Goal: Task Accomplishment & Management: Manage account settings

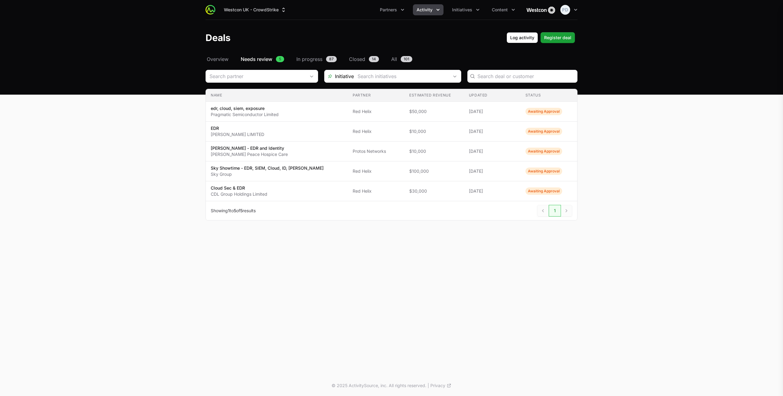
click at [217, 61] on span "Overview" at bounding box center [218, 58] width 22 height 7
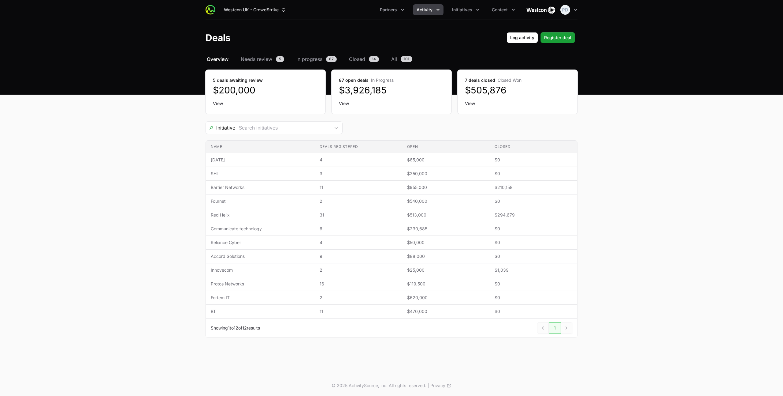
click at [424, 11] on span "Activity" at bounding box center [425, 10] width 16 height 6
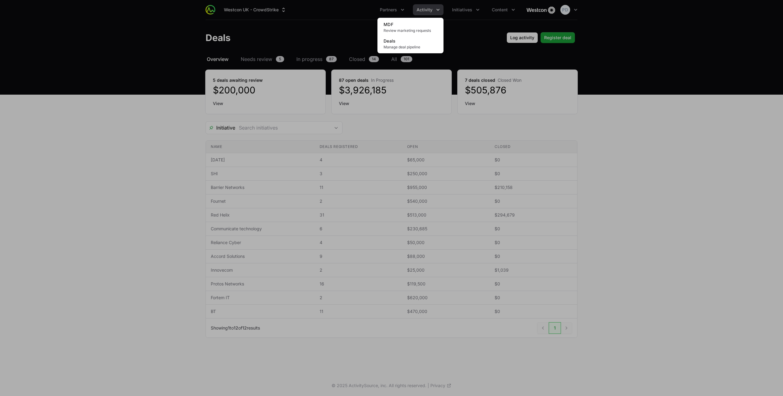
click at [394, 11] on div "Activity menu" at bounding box center [391, 198] width 783 height 396
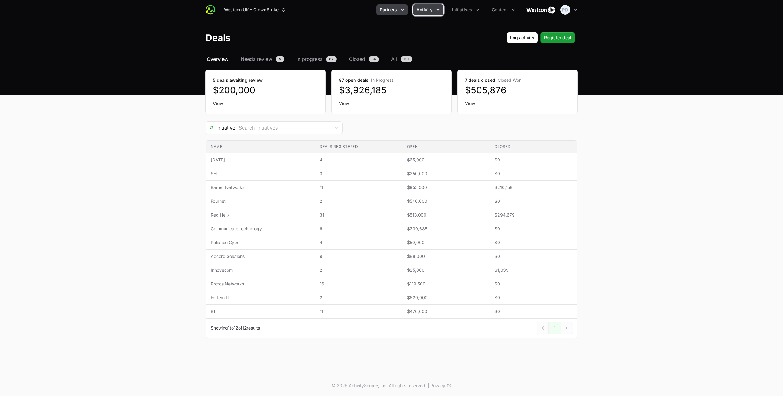
click at [392, 11] on span "Partners" at bounding box center [388, 10] width 17 height 6
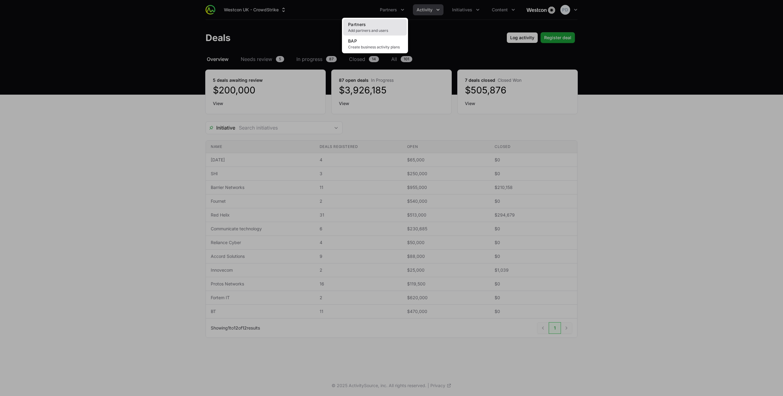
click at [372, 28] on span "Add partners and users" at bounding box center [375, 30] width 54 height 5
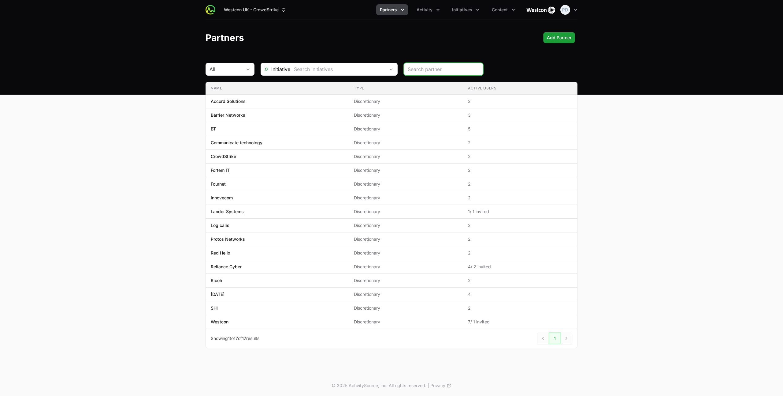
click at [397, 8] on span "Partners" at bounding box center [388, 10] width 17 height 6
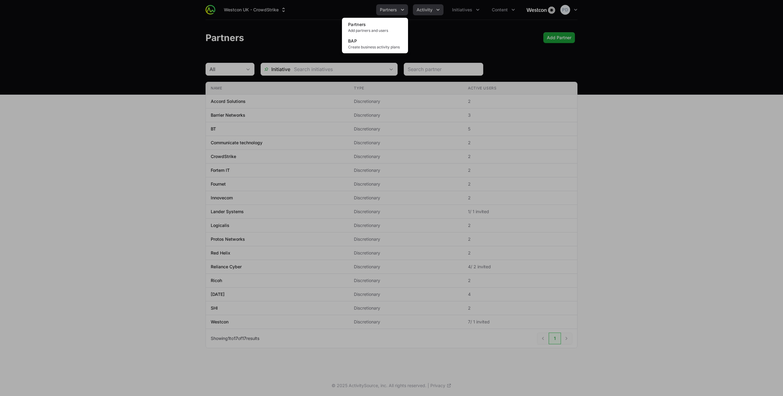
click at [428, 8] on div "Partners menu" at bounding box center [391, 198] width 783 height 396
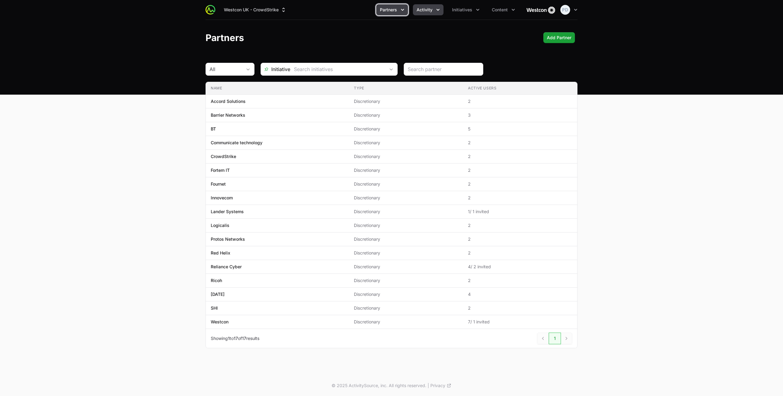
click at [426, 10] on span "Activity" at bounding box center [425, 10] width 16 height 6
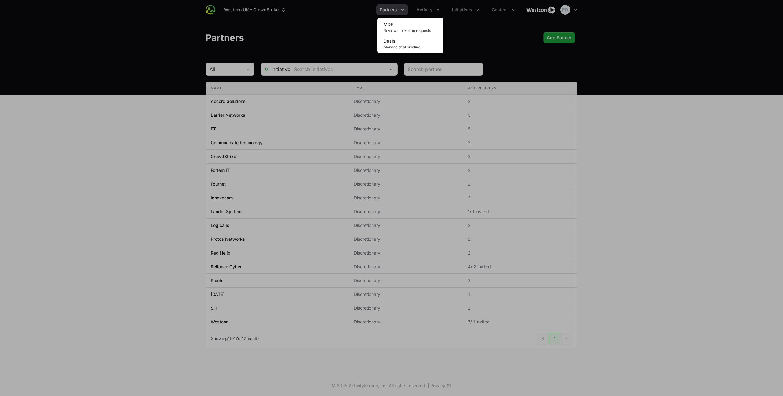
click at [455, 12] on div "Activity menu" at bounding box center [391, 198] width 783 height 396
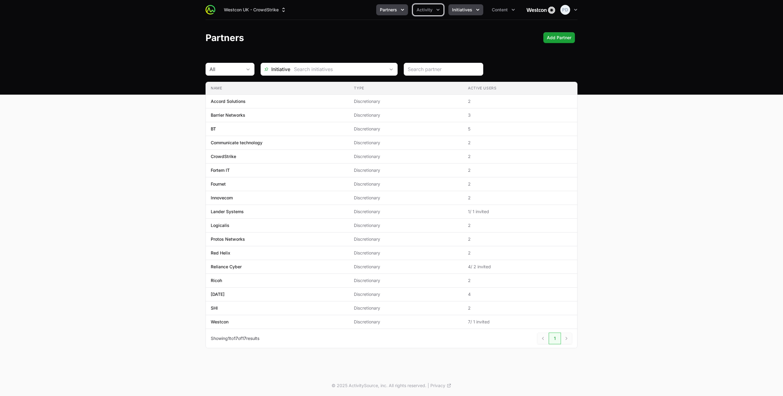
click at [455, 12] on span "Initiatives" at bounding box center [462, 10] width 20 height 6
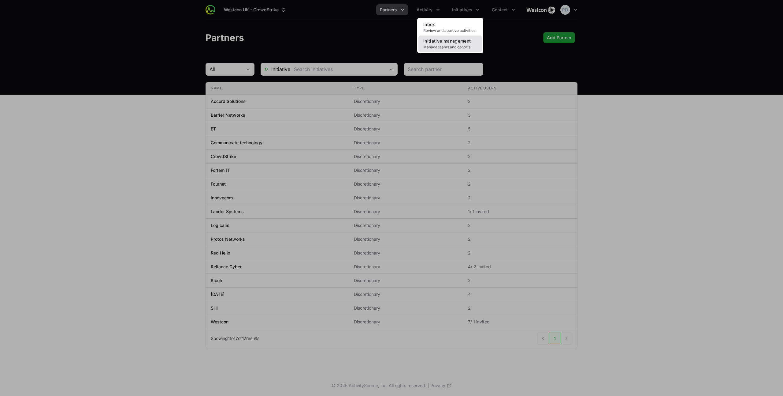
click at [438, 46] on span "Manage teams and cohorts" at bounding box center [451, 47] width 54 height 5
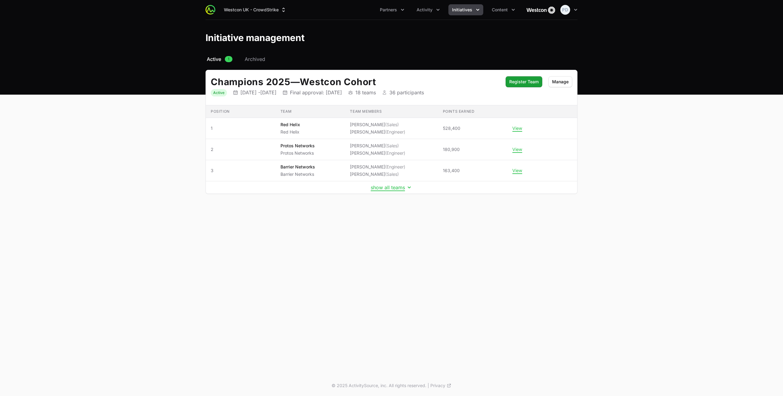
click at [391, 191] on td "show all teams" at bounding box center [392, 187] width 372 height 13
click at [391, 190] on button "show all teams" at bounding box center [392, 187] width 42 height 6
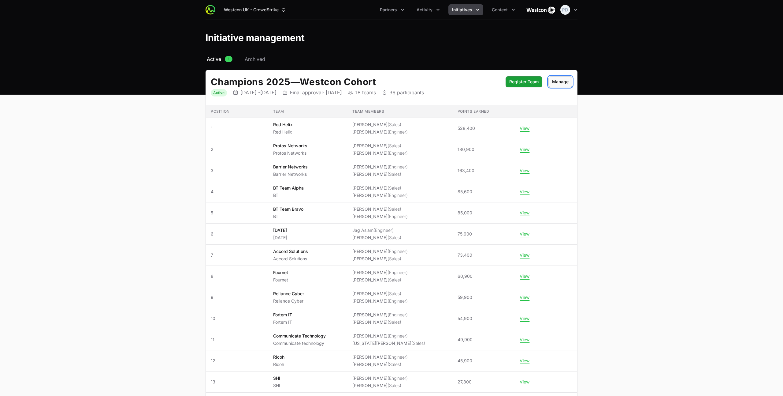
click at [558, 79] on span "Manage" at bounding box center [560, 81] width 17 height 7
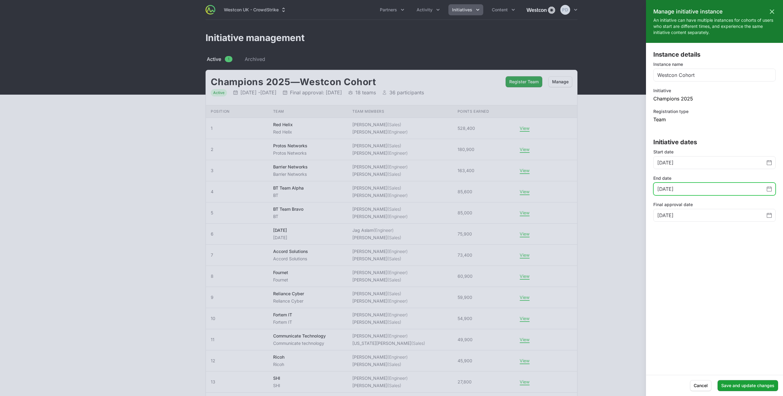
click at [697, 191] on input "[DATE]" at bounding box center [713, 188] width 110 height 7
click at [770, 189] on icon "Change date, August 30, 2025" at bounding box center [769, 188] width 5 height 5
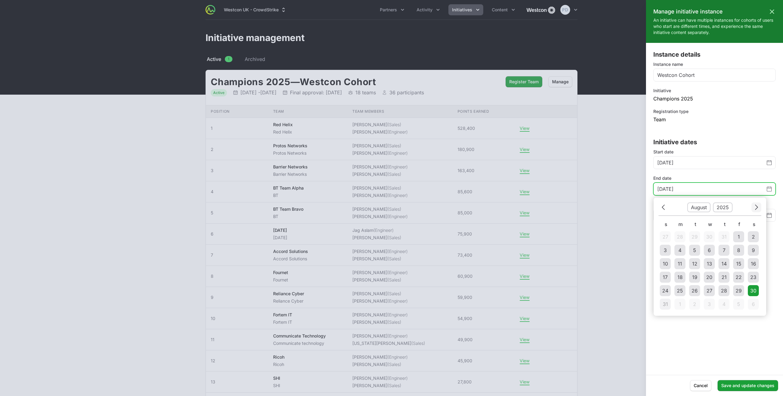
click at [756, 208] on icon "Choose date" at bounding box center [757, 207] width 4 height 8
click at [697, 290] on tr "28 29 30 1 2 3 4" at bounding box center [710, 290] width 103 height 13
click at [760, 206] on button "Next" at bounding box center [757, 206] width 10 height 9
click at [659, 209] on button "Previous" at bounding box center [664, 206] width 10 height 9
click at [661, 208] on button "Previous" at bounding box center [664, 206] width 10 height 9
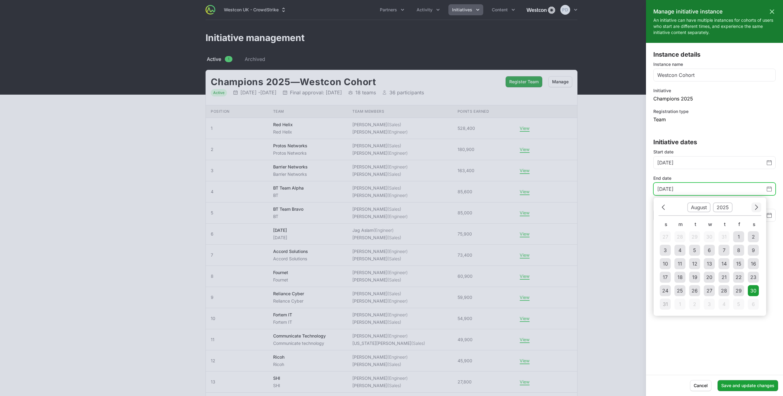
click at [755, 208] on icon "Choose date" at bounding box center [757, 207] width 4 height 8
click at [694, 292] on tr "28 29 30 1 2 3 4" at bounding box center [710, 290] width 103 height 13
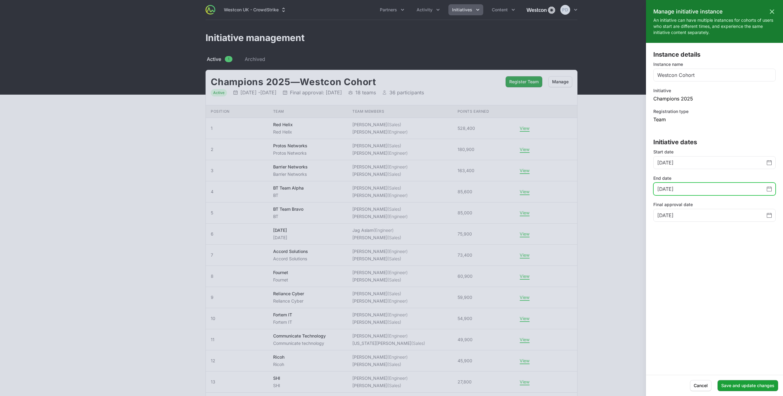
click at [713, 177] on div "End date [DATE]" at bounding box center [715, 185] width 122 height 20
click at [773, 215] on div "[DATE]" at bounding box center [715, 215] width 122 height 13
click at [768, 215] on icon "Change date, August 31, 2025" at bounding box center [769, 215] width 5 height 5
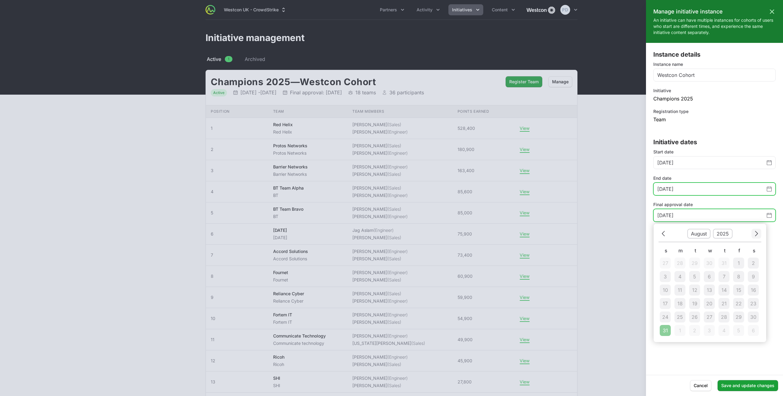
click at [757, 234] on icon "Choose date" at bounding box center [757, 233] width 3 height 5
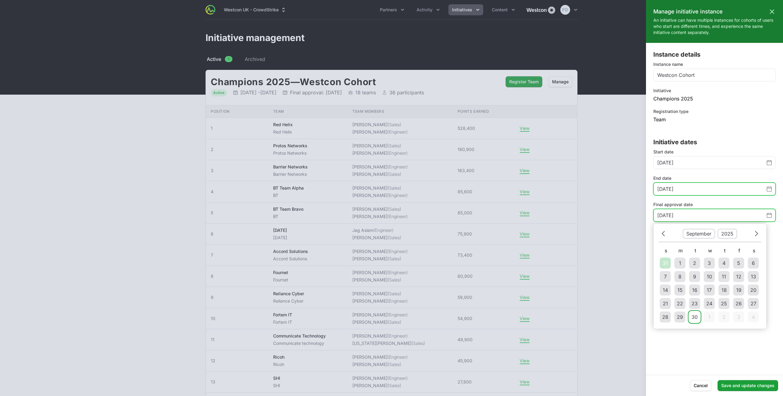
click at [697, 318] on div "30" at bounding box center [695, 316] width 6 height 7
type input "[DATE]"
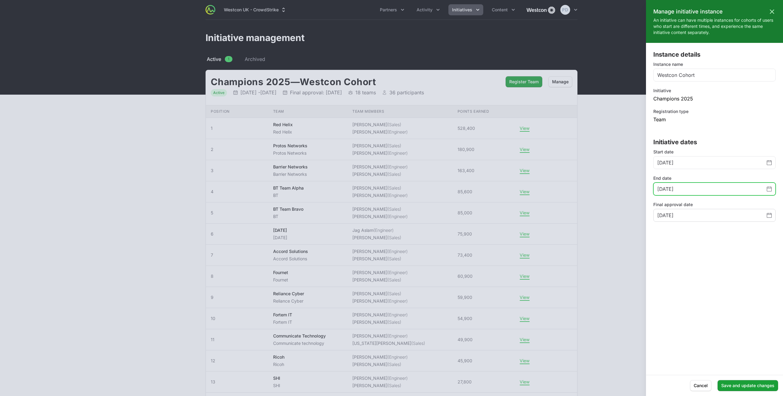
click at [768, 188] on icon "Change date, August 30, 2025" at bounding box center [769, 188] width 5 height 0
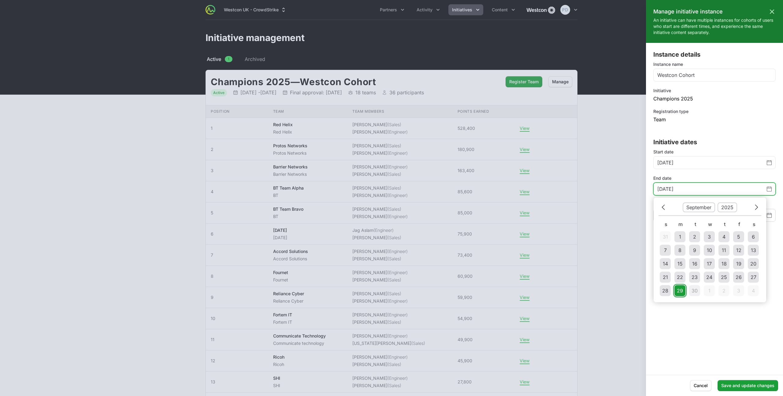
click at [680, 290] on div "29" at bounding box center [680, 290] width 6 height 7
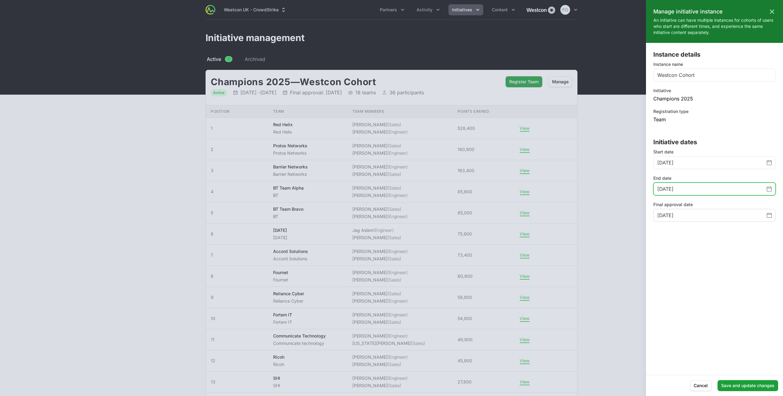
click at [771, 189] on icon "Change date, September 29, 2025" at bounding box center [769, 188] width 5 height 5
type input "[DATE]"
drag, startPoint x: 713, startPoint y: 321, endPoint x: 737, endPoint y: 263, distance: 62.7
click at [713, 321] on div "Instance details Instance name Westcon Cohort Initiative Champions 2025 Registr…" at bounding box center [714, 208] width 137 height 317
click at [770, 215] on icon "Change date, September 30, 2025" at bounding box center [769, 215] width 5 height 5
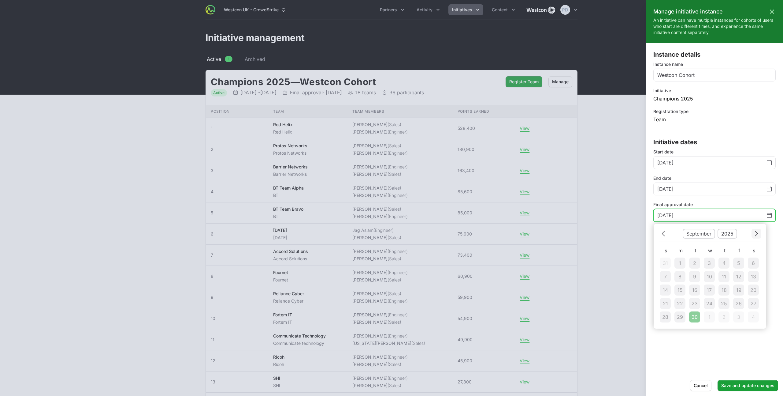
click at [757, 231] on icon "Choose date" at bounding box center [757, 233] width 4 height 8
click at [709, 265] on div "1" at bounding box center [710, 262] width 2 height 7
type input "[DATE]"
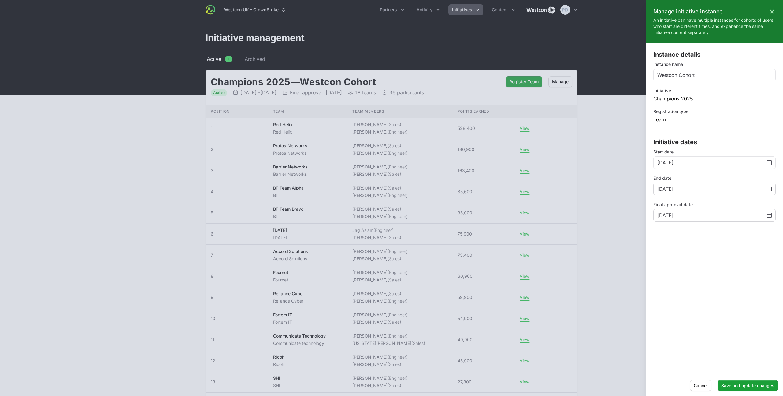
click at [774, 190] on div "[DATE]" at bounding box center [715, 188] width 122 height 13
click at [772, 190] on div "[DATE]" at bounding box center [715, 188] width 122 height 13
click at [768, 190] on icon "Change date, September 29, 2025" at bounding box center [769, 188] width 5 height 5
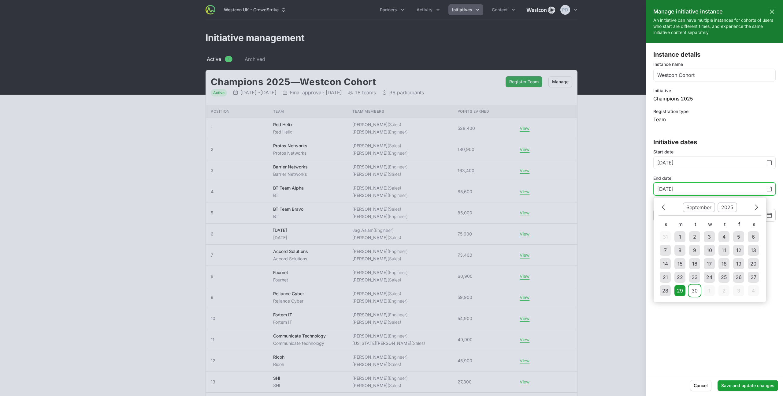
click at [697, 292] on div "30" at bounding box center [695, 290] width 6 height 7
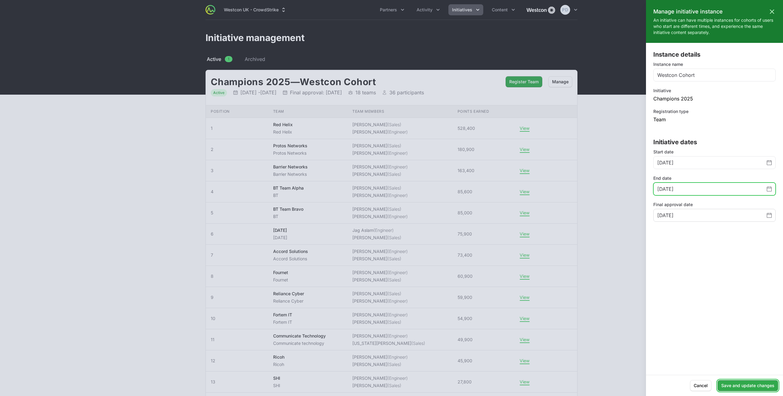
click at [746, 385] on span "Save and update changes" at bounding box center [748, 385] width 53 height 7
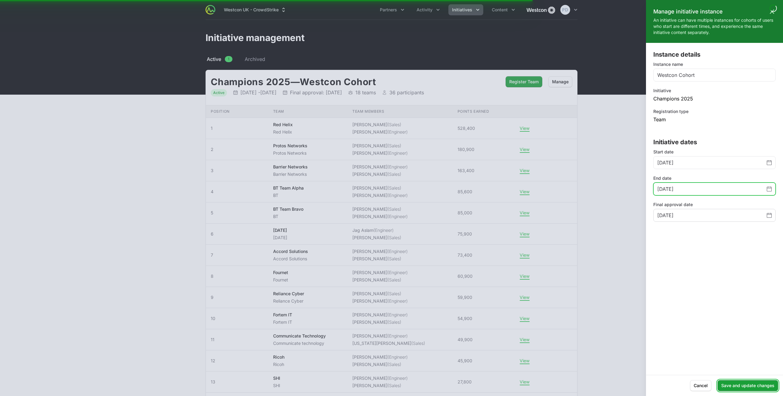
type input "[DATE]"
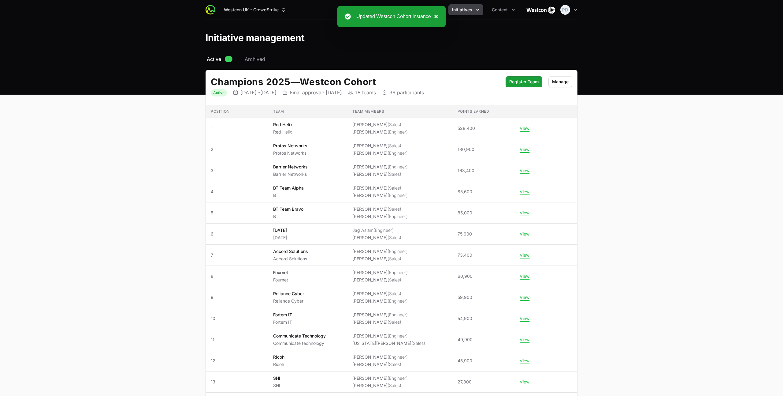
click at [436, 17] on button "×" at bounding box center [434, 16] width 7 height 7
